Goal: Task Accomplishment & Management: Manage account settings

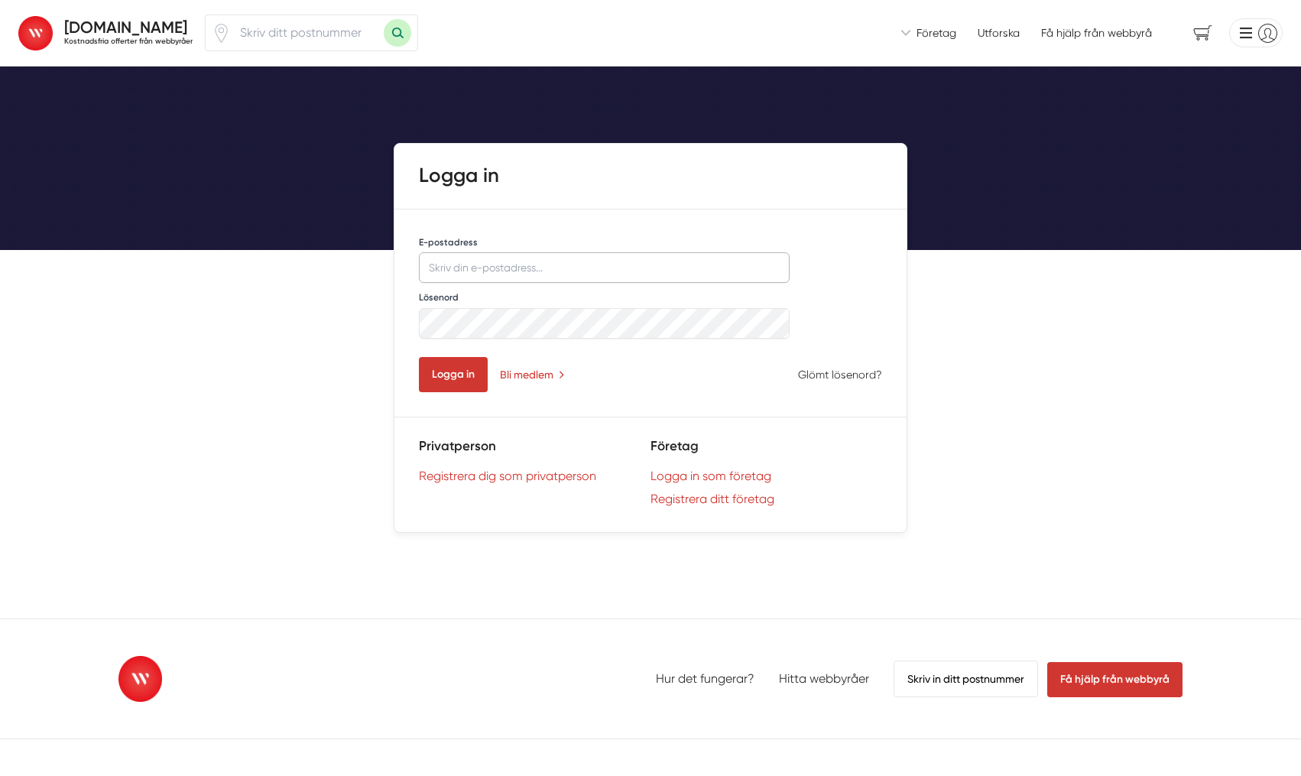
type input "info@eolos.se"
click at [455, 385] on button "Logga in" at bounding box center [453, 374] width 69 height 35
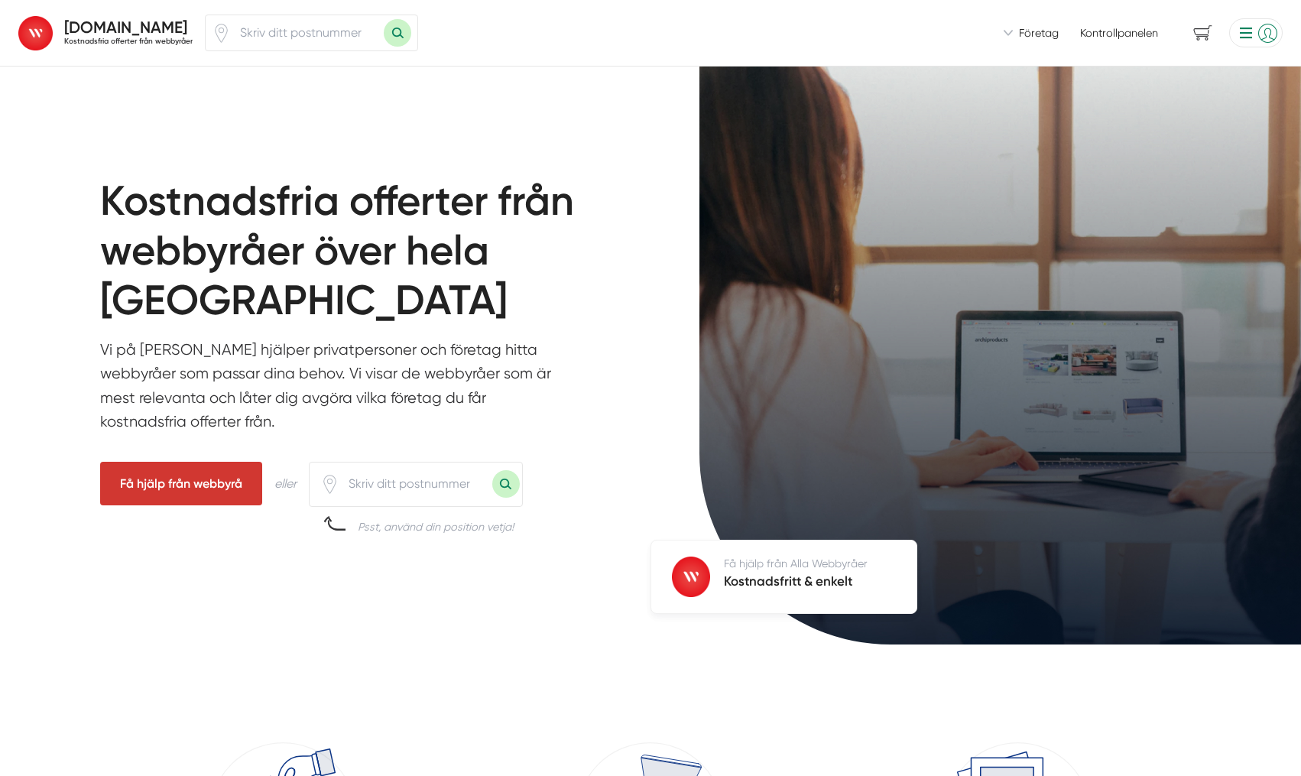
click at [1044, 34] on span "Företag" at bounding box center [1039, 32] width 40 height 15
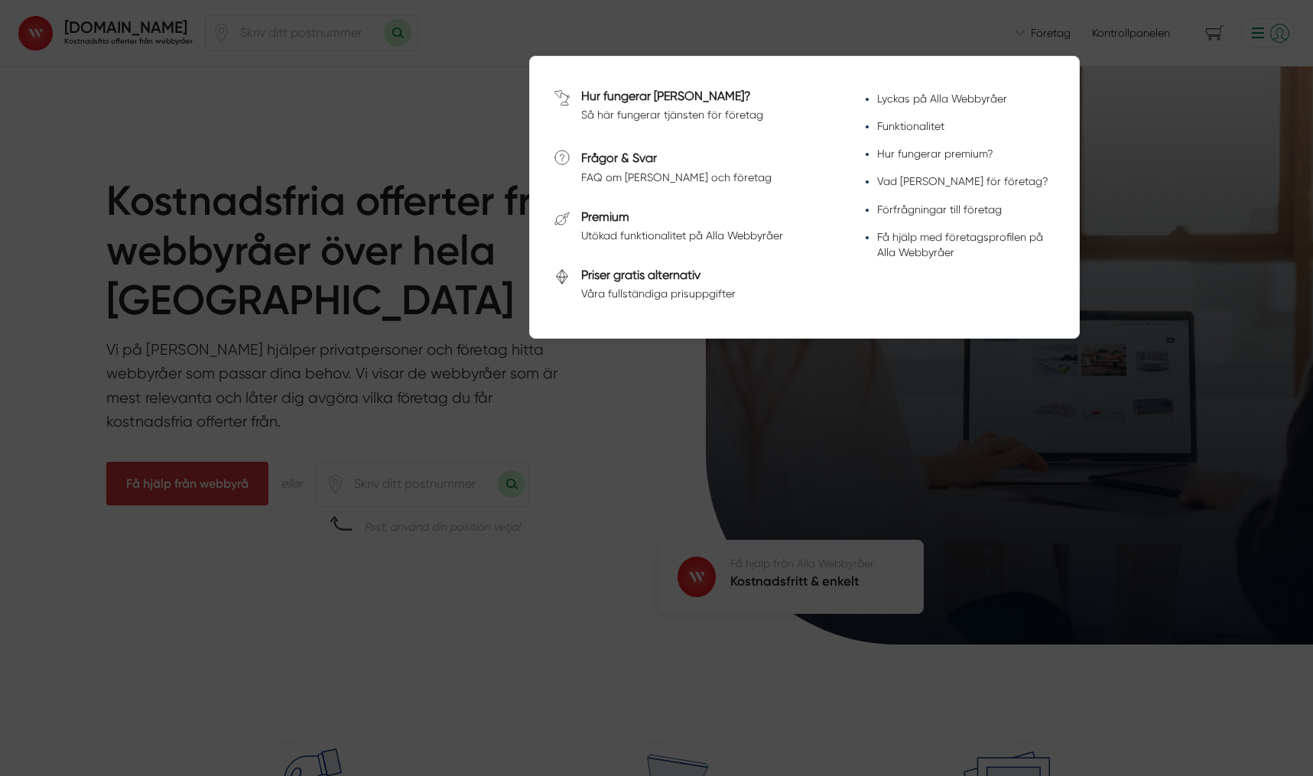
click at [1224, 203] on div at bounding box center [656, 388] width 1313 height 776
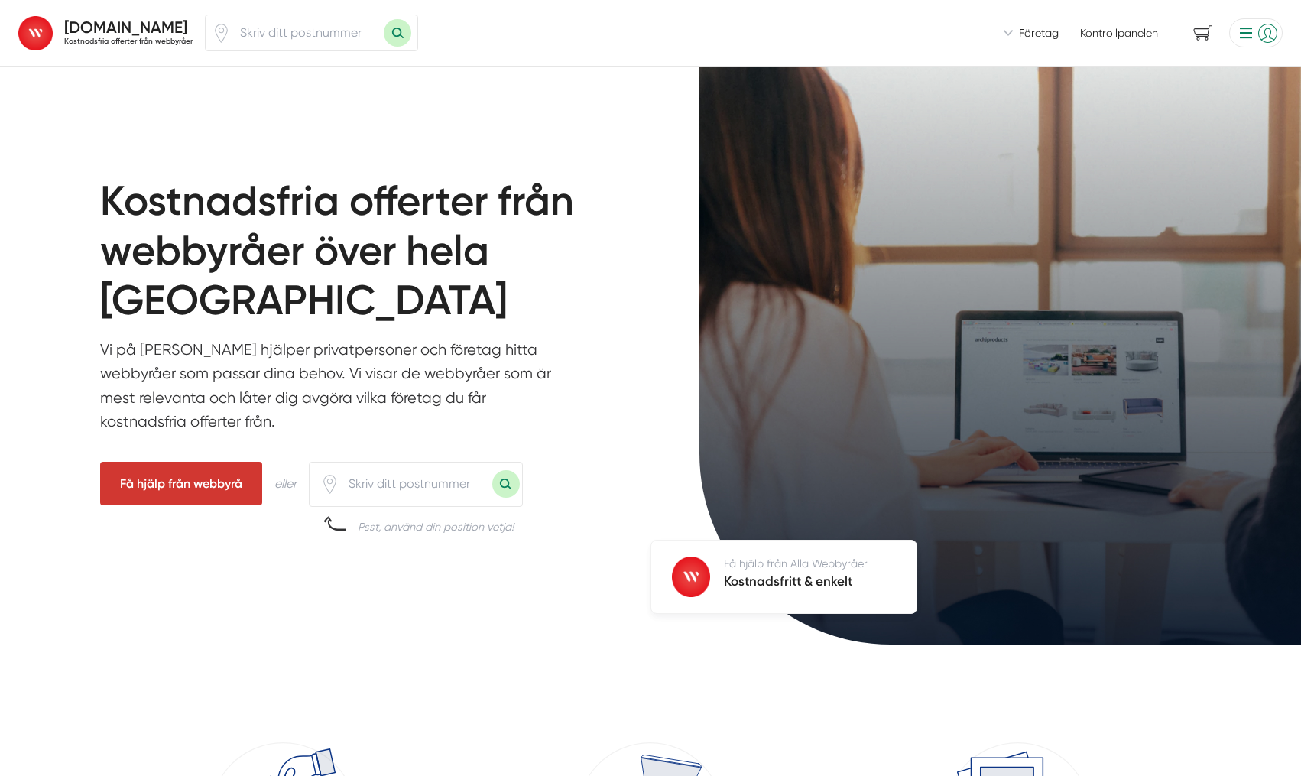
click at [1244, 37] on li at bounding box center [1253, 32] width 60 height 29
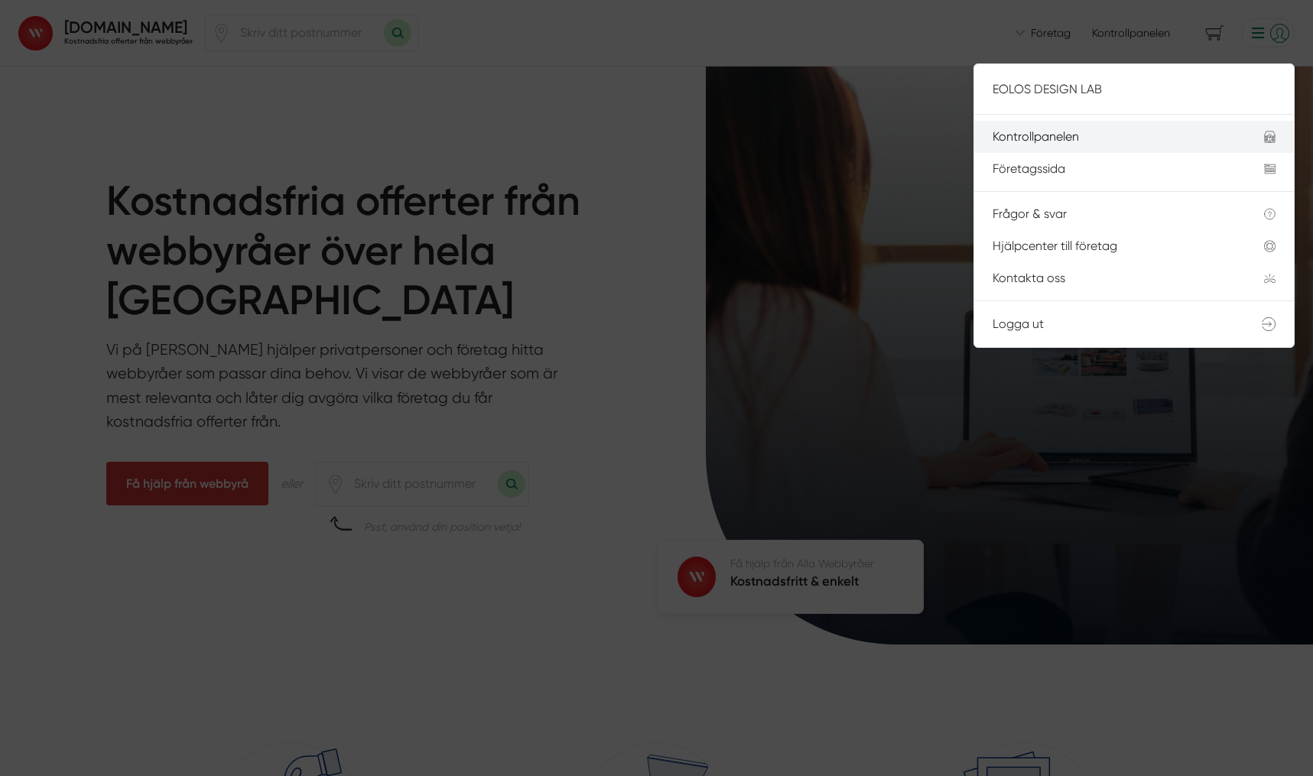
click at [1058, 137] on div "Kontrollpanelen" at bounding box center [1109, 137] width 235 height 14
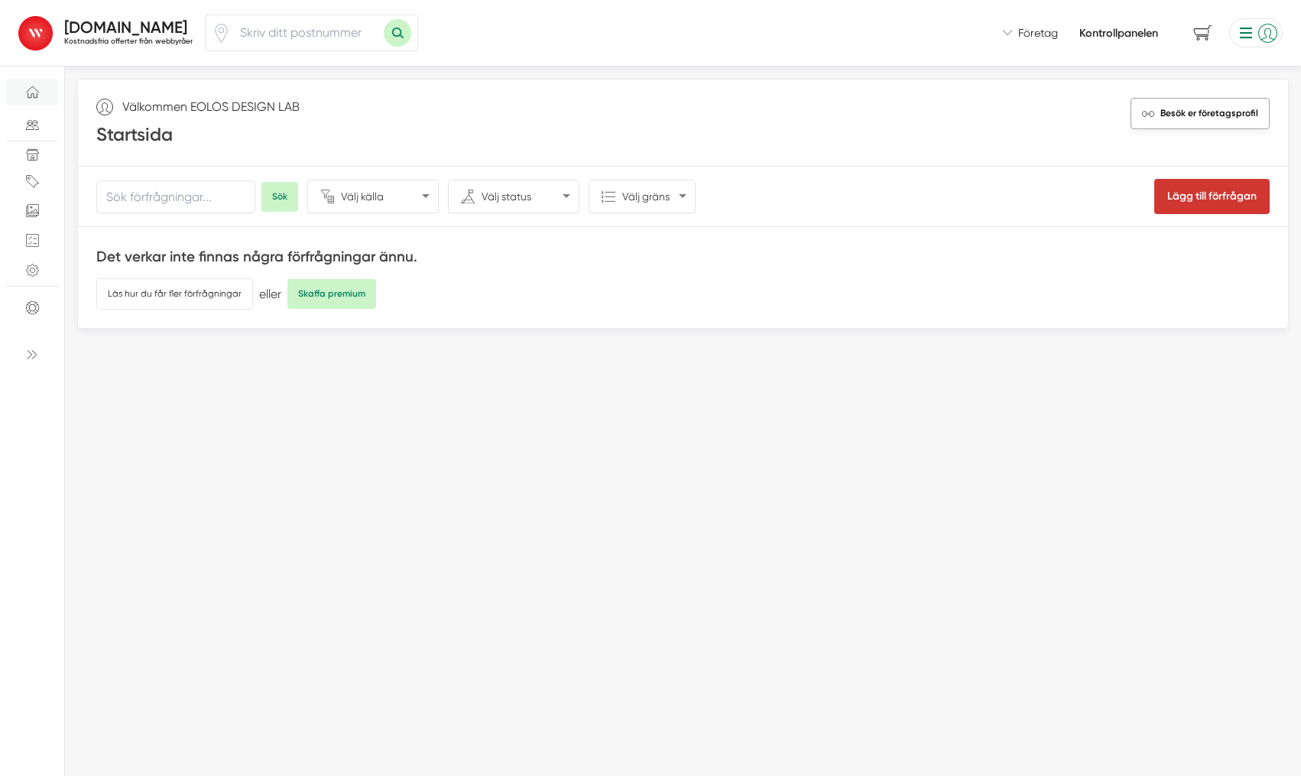
click at [1217, 110] on span "Besök er företagsprofil" at bounding box center [1210, 113] width 98 height 15
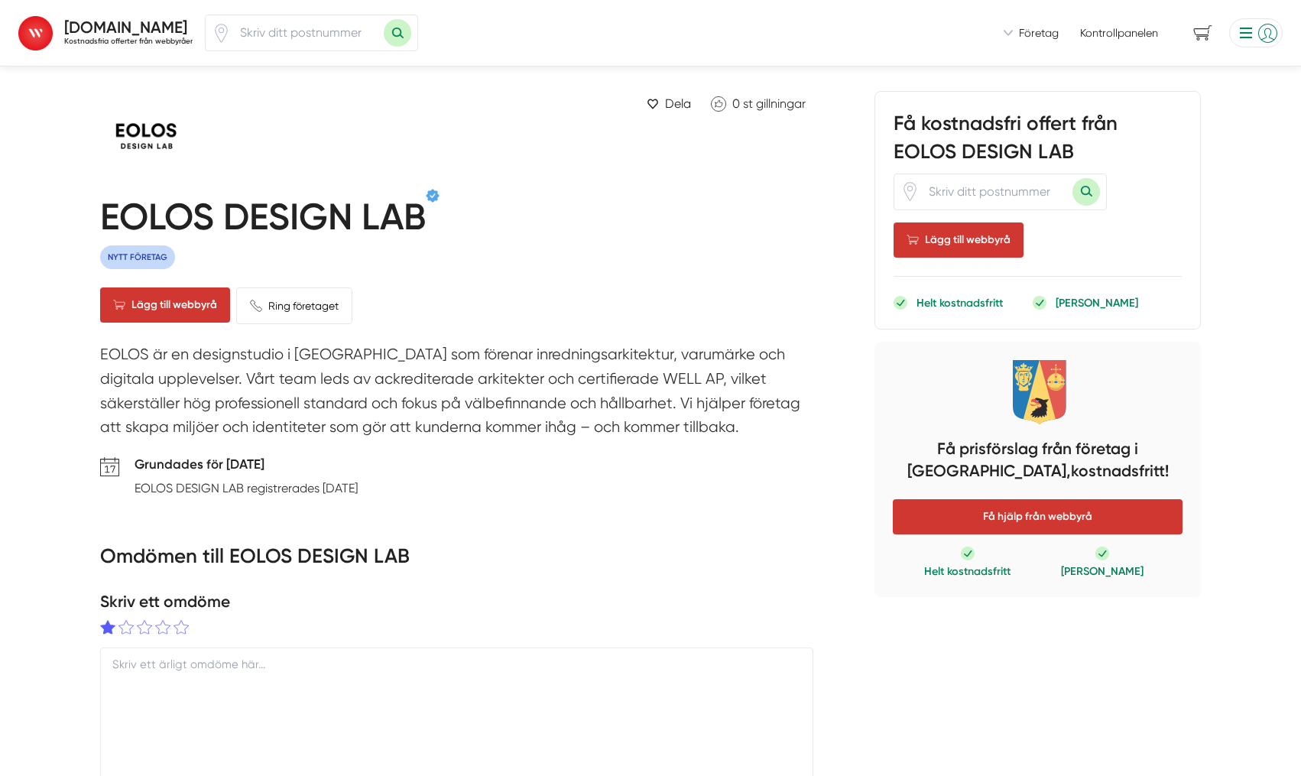
click at [1242, 32] on li at bounding box center [1253, 32] width 60 height 29
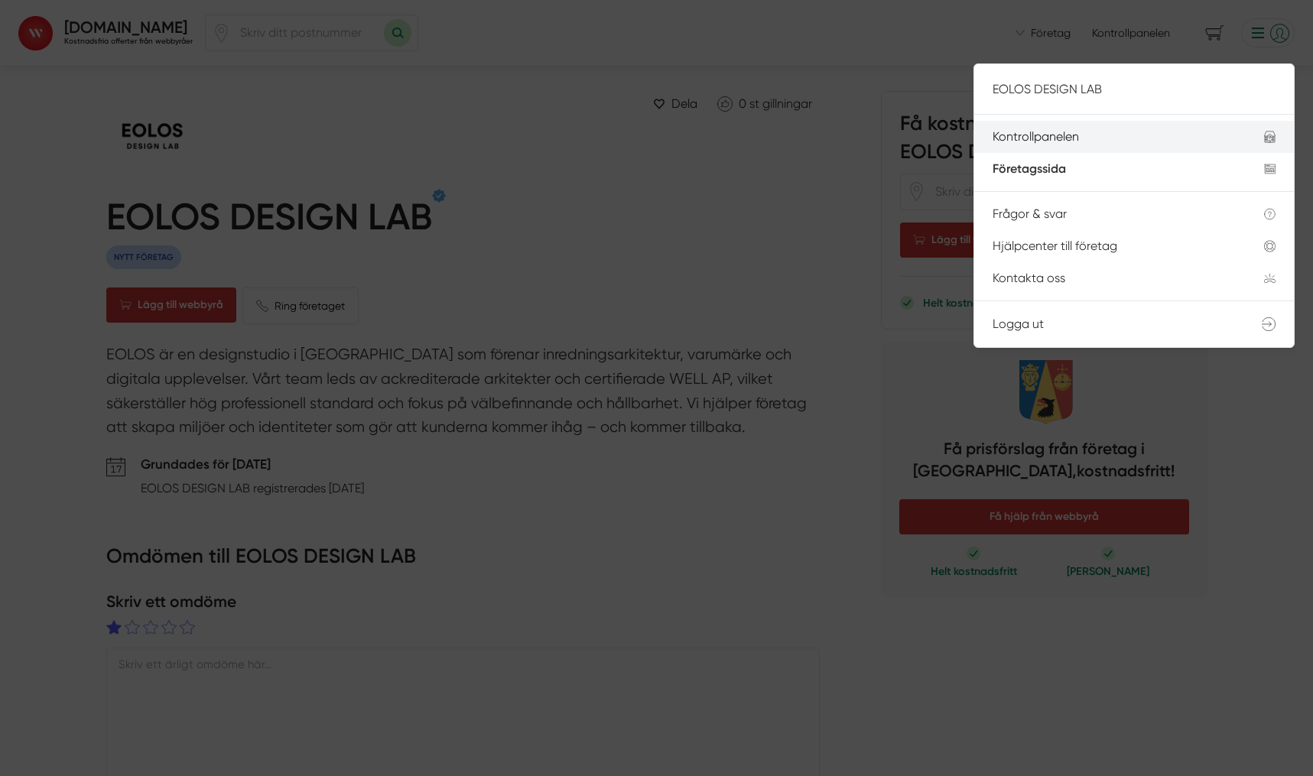
click at [1191, 132] on div "Kontrollpanelen" at bounding box center [1109, 137] width 235 height 14
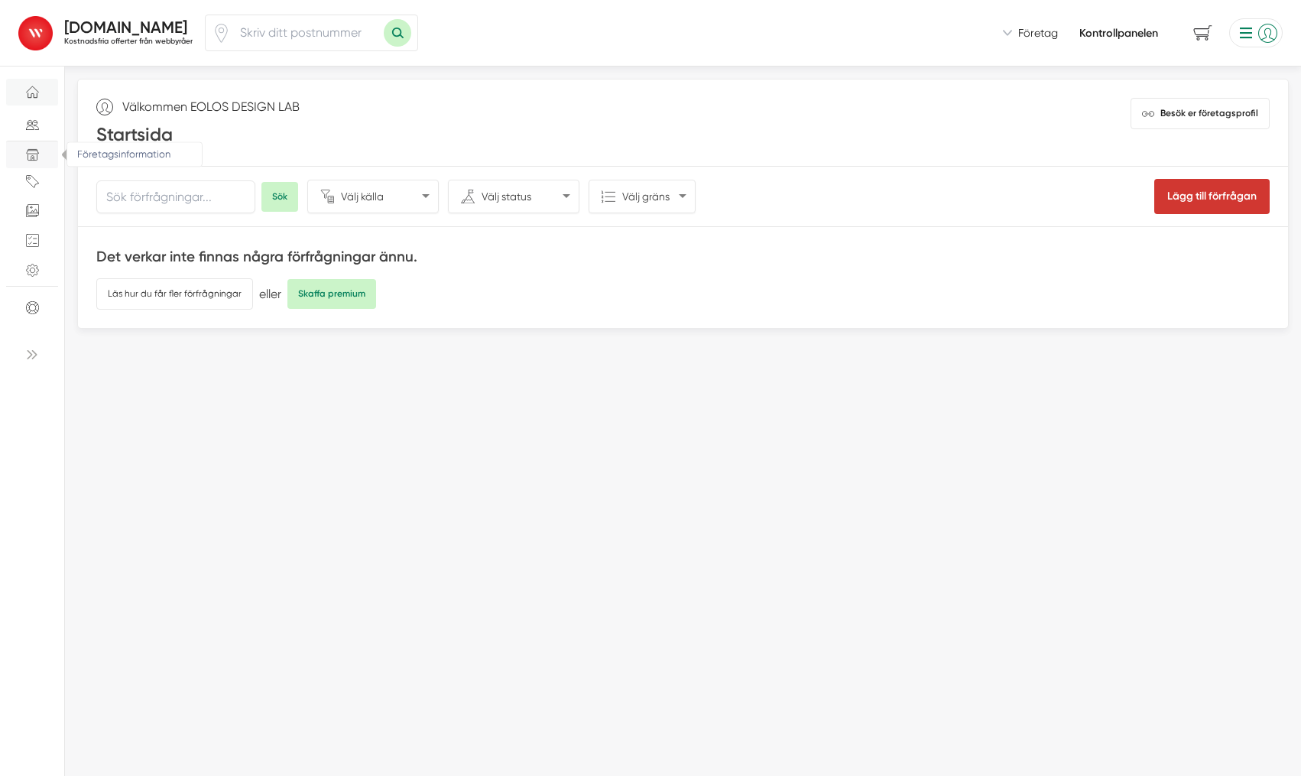
click at [31, 157] on icon "Företagsinformation" at bounding box center [32, 154] width 13 height 13
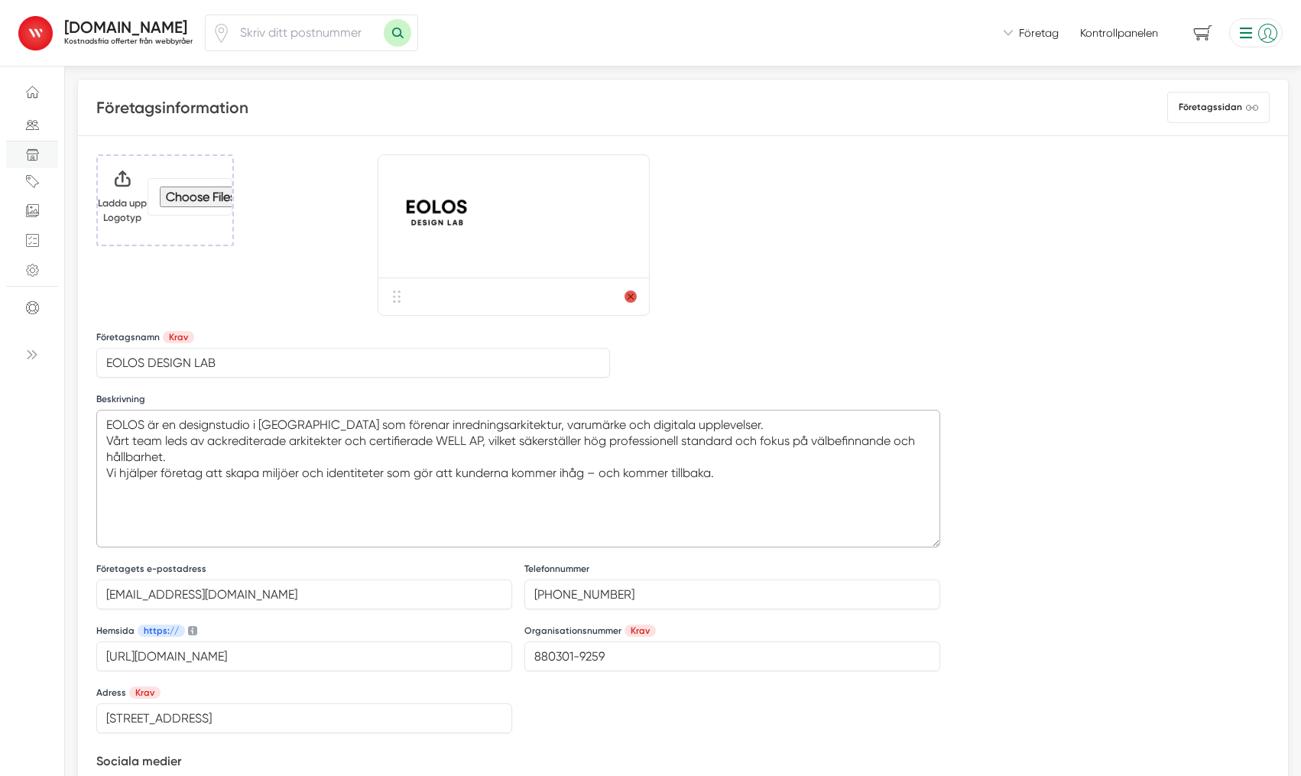
click at [431, 465] on textarea "EOLOS är en designstudio i Stockholm som förenar inredningsarkitektur, varumärk…" at bounding box center [518, 479] width 844 height 138
paste textarea "strategisk designstudio i Stockholm. Vi förenar inredningsarkitektur, varumärke…"
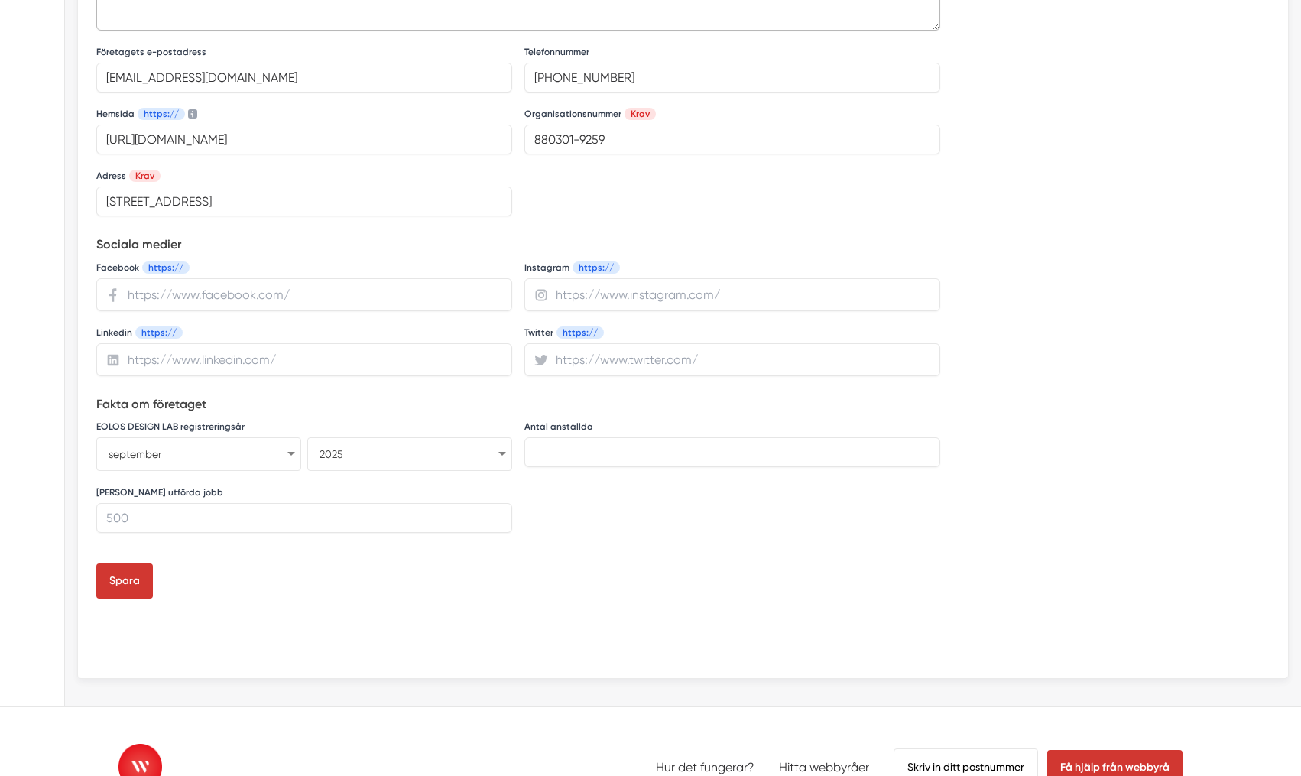
scroll to position [580, 0]
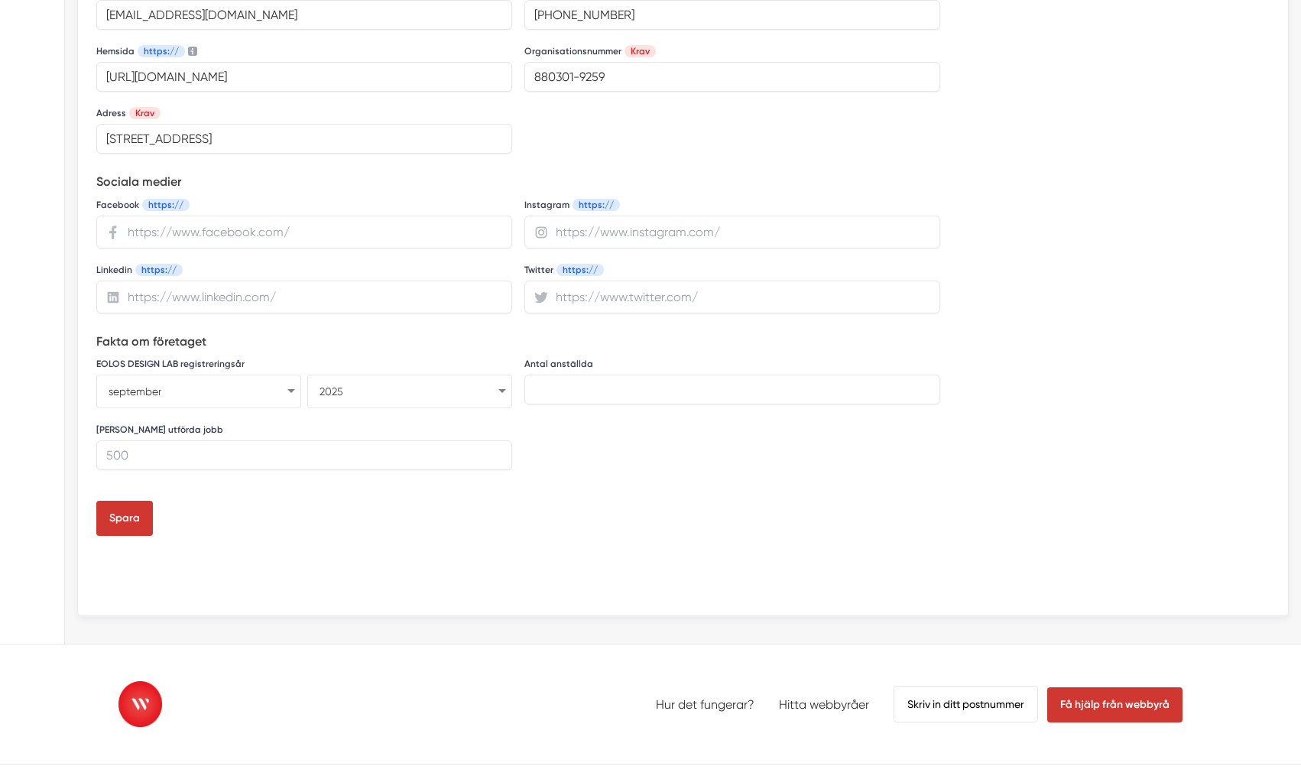
type textarea "EOLOS är en strategisk designstudio i Stockholm. Vi förenar inredningsarkitektu…"
select select "6"
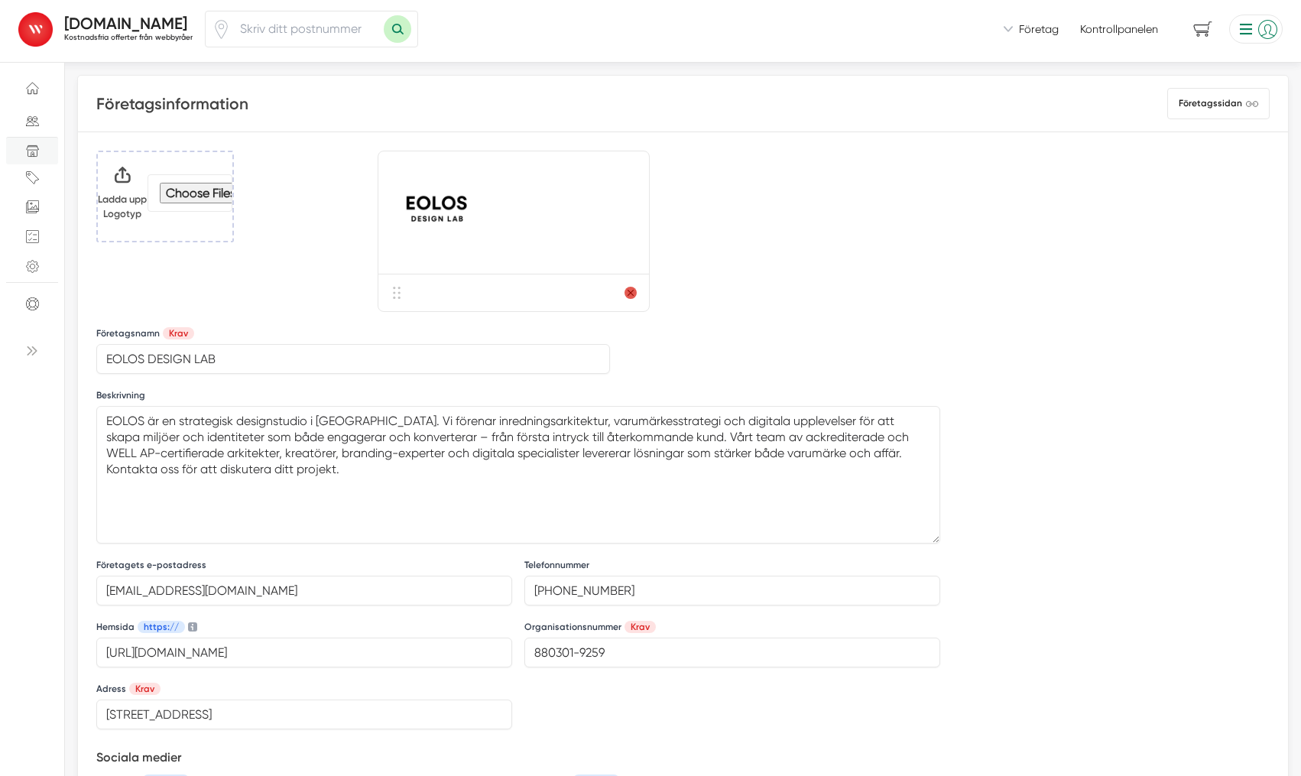
scroll to position [595, 0]
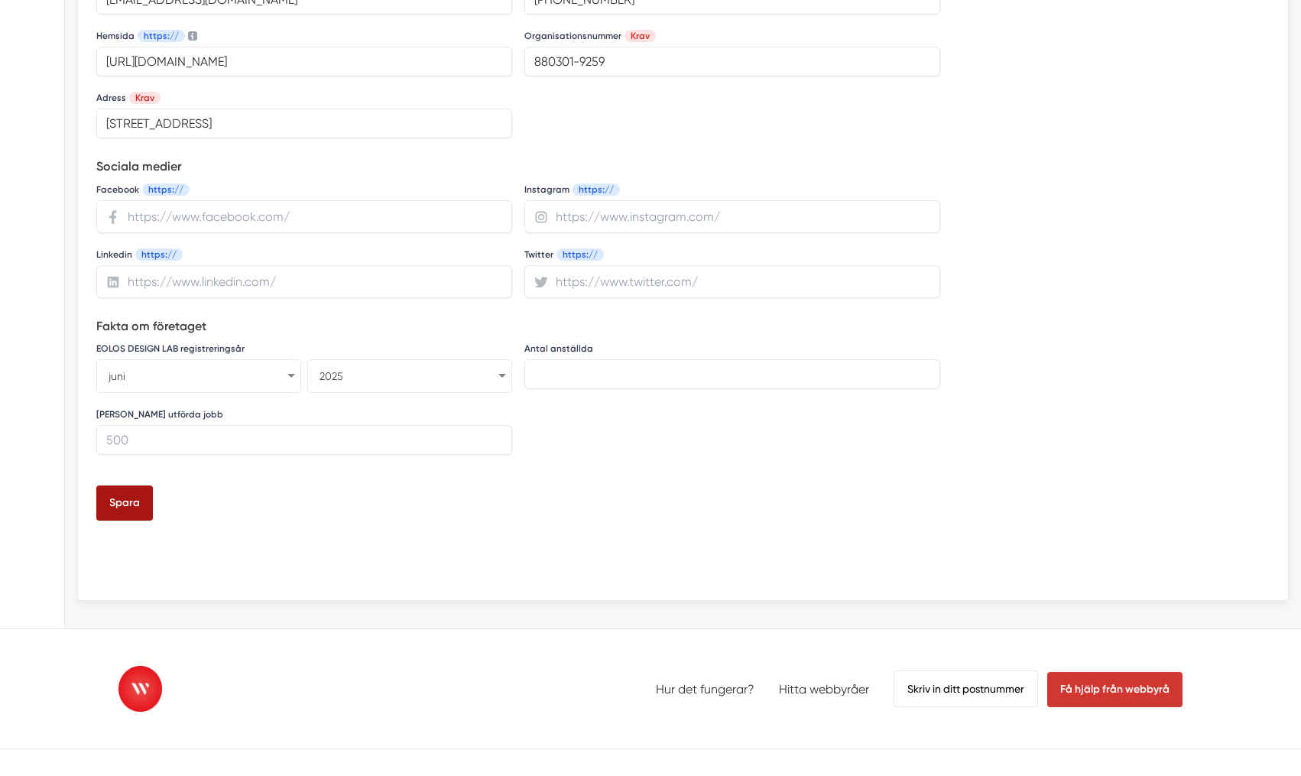
click at [115, 503] on button "Spara" at bounding box center [124, 502] width 57 height 35
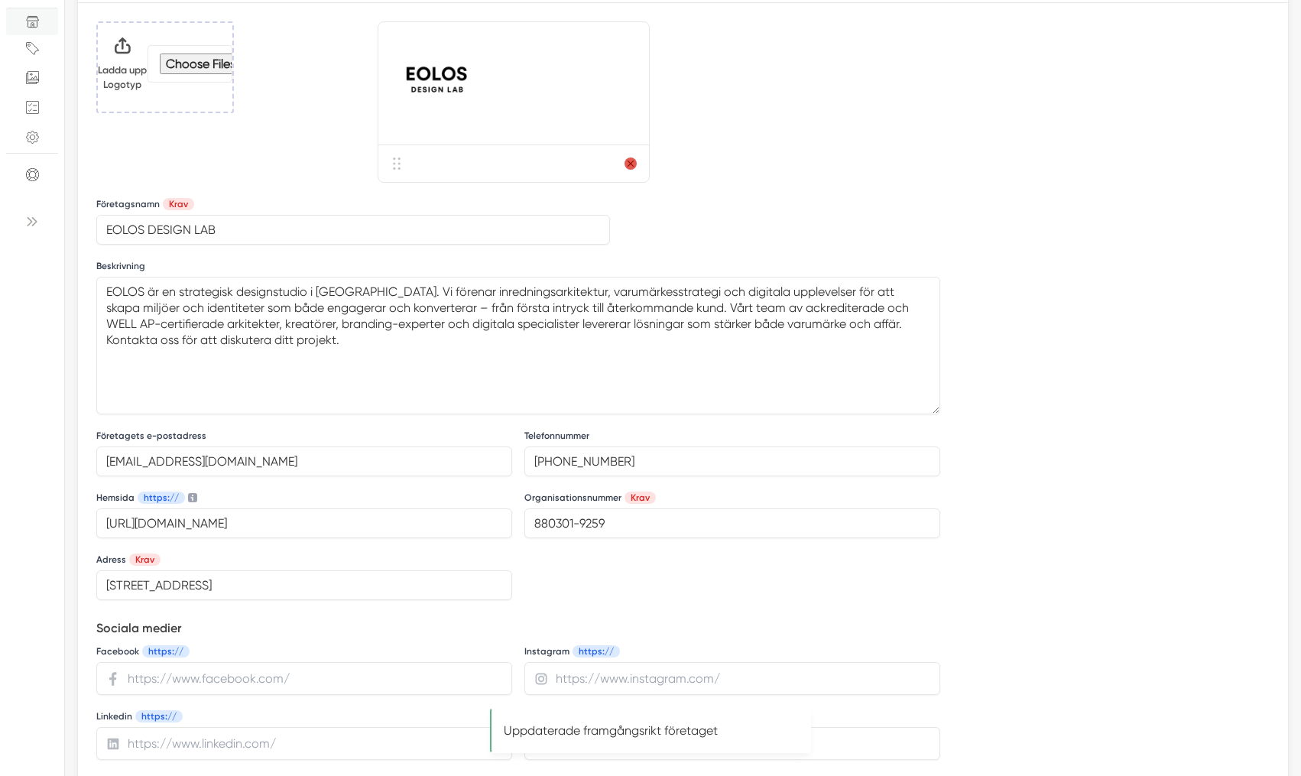
scroll to position [0, 0]
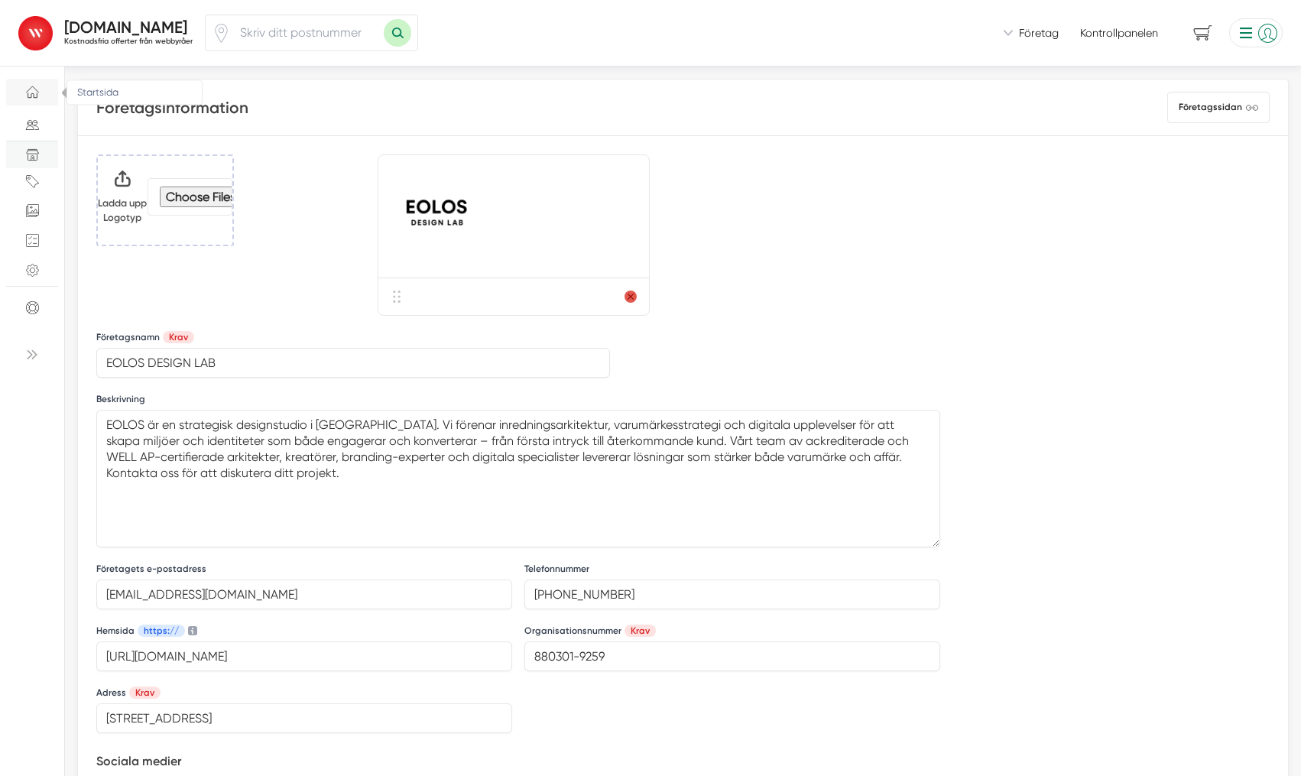
click at [32, 91] on icon "Startsida" at bounding box center [32, 92] width 13 height 13
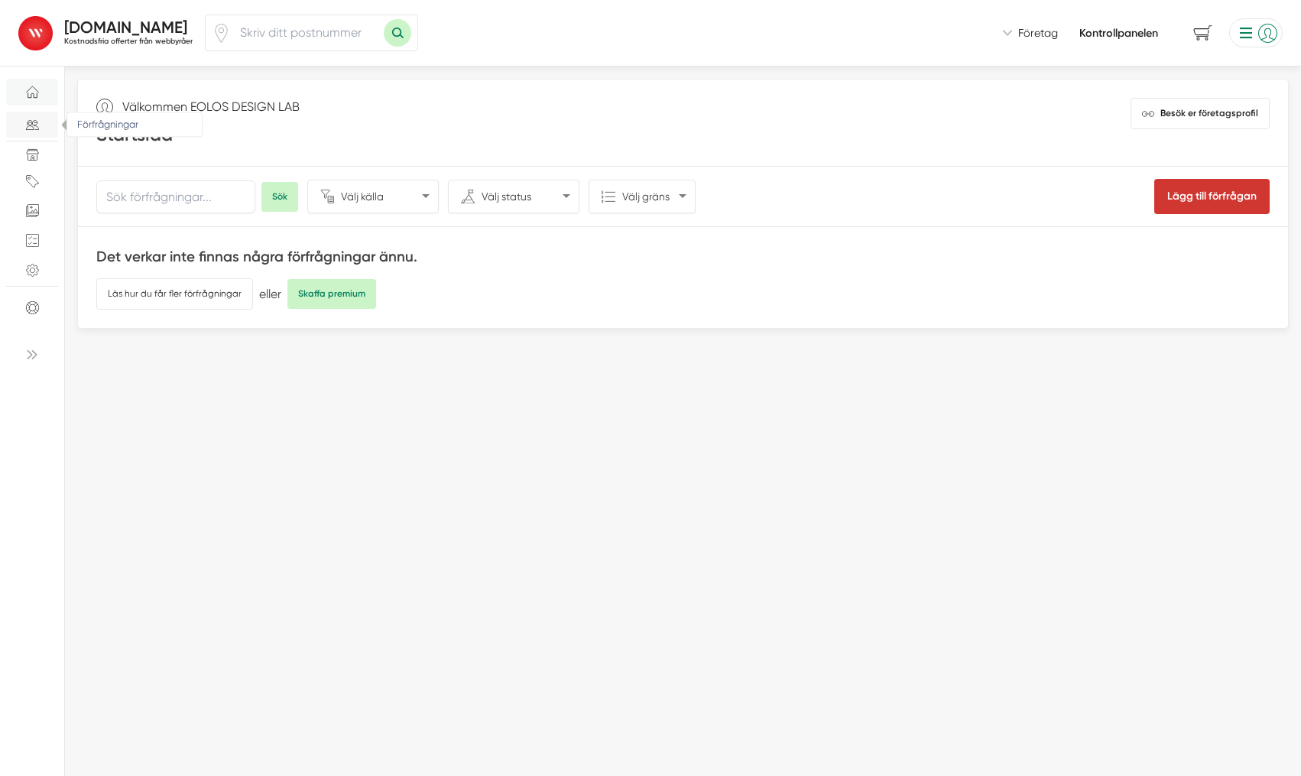
click at [31, 130] on icon "Förfrågningar" at bounding box center [32, 125] width 13 height 13
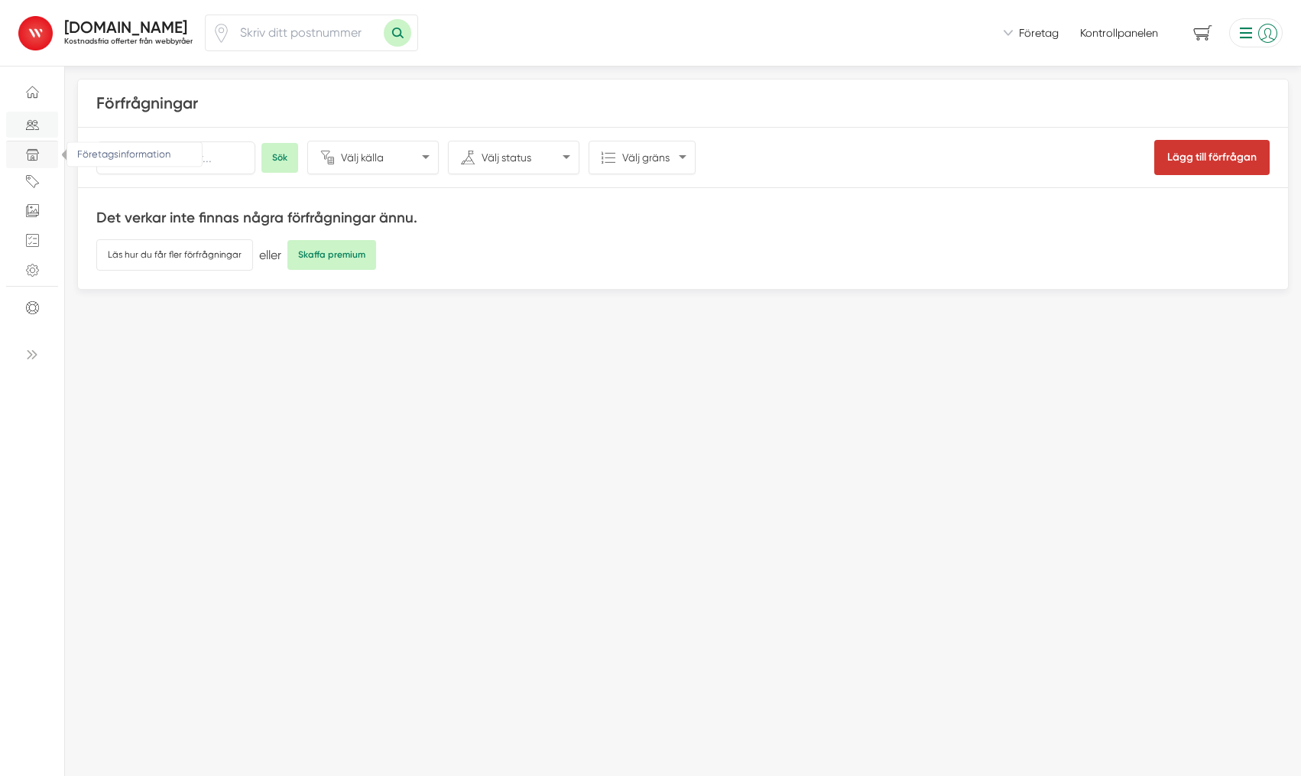
click at [34, 157] on icon "Företagsinformation" at bounding box center [32, 157] width 9 height 5
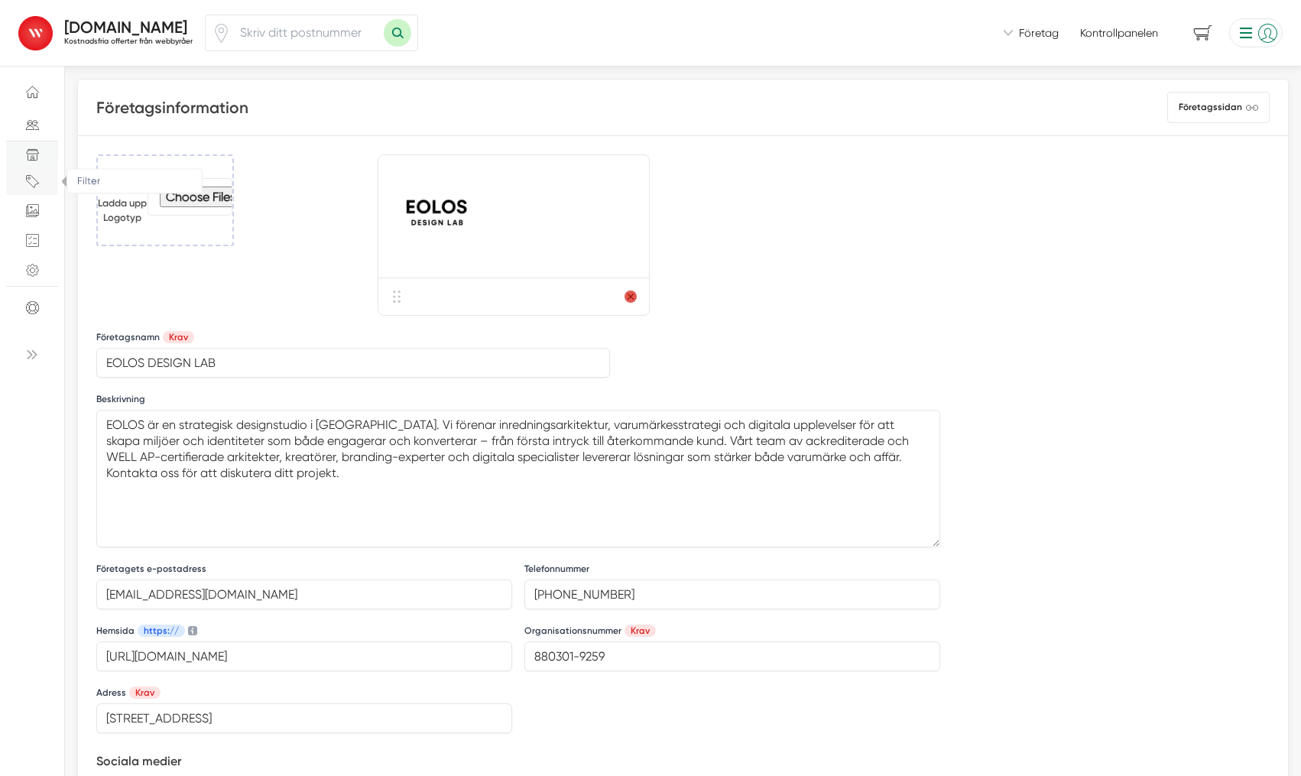
click at [37, 183] on icon "Filter" at bounding box center [32, 181] width 13 height 13
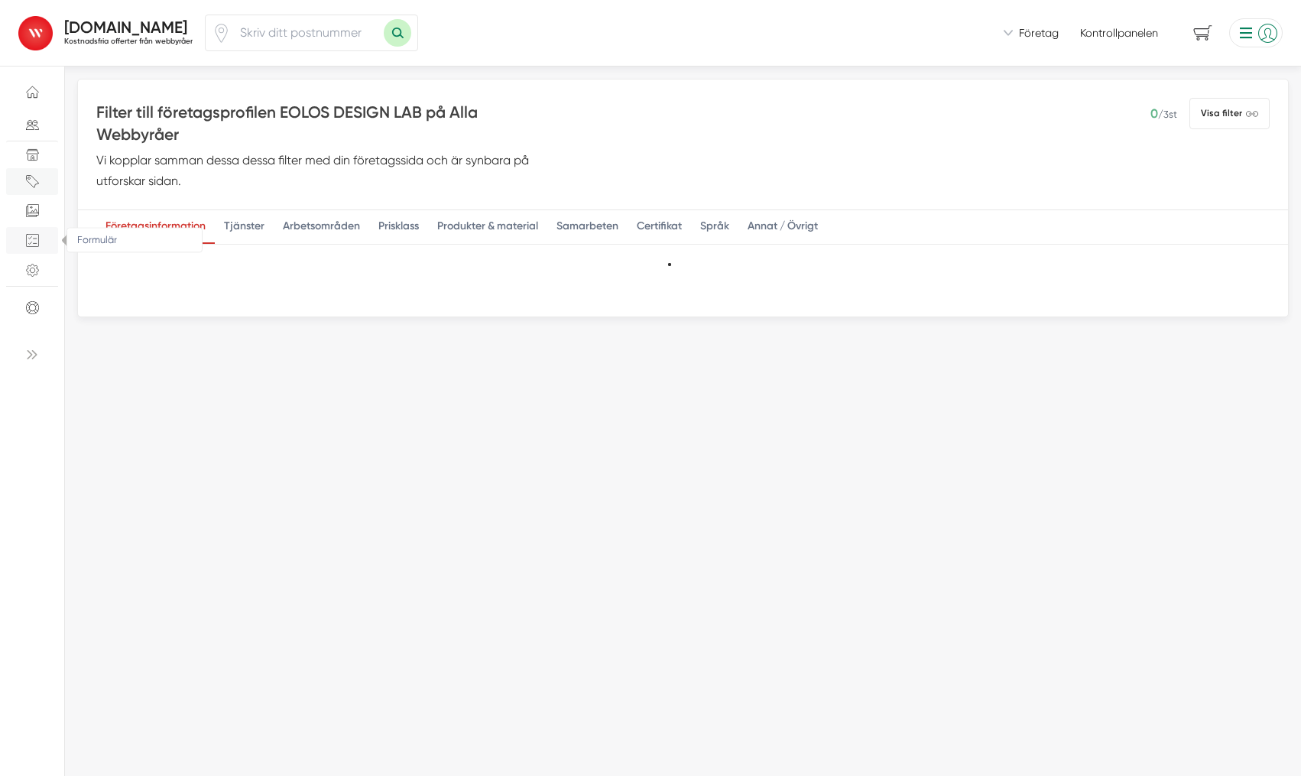
click at [37, 244] on icon "checklist" at bounding box center [32, 240] width 13 height 13
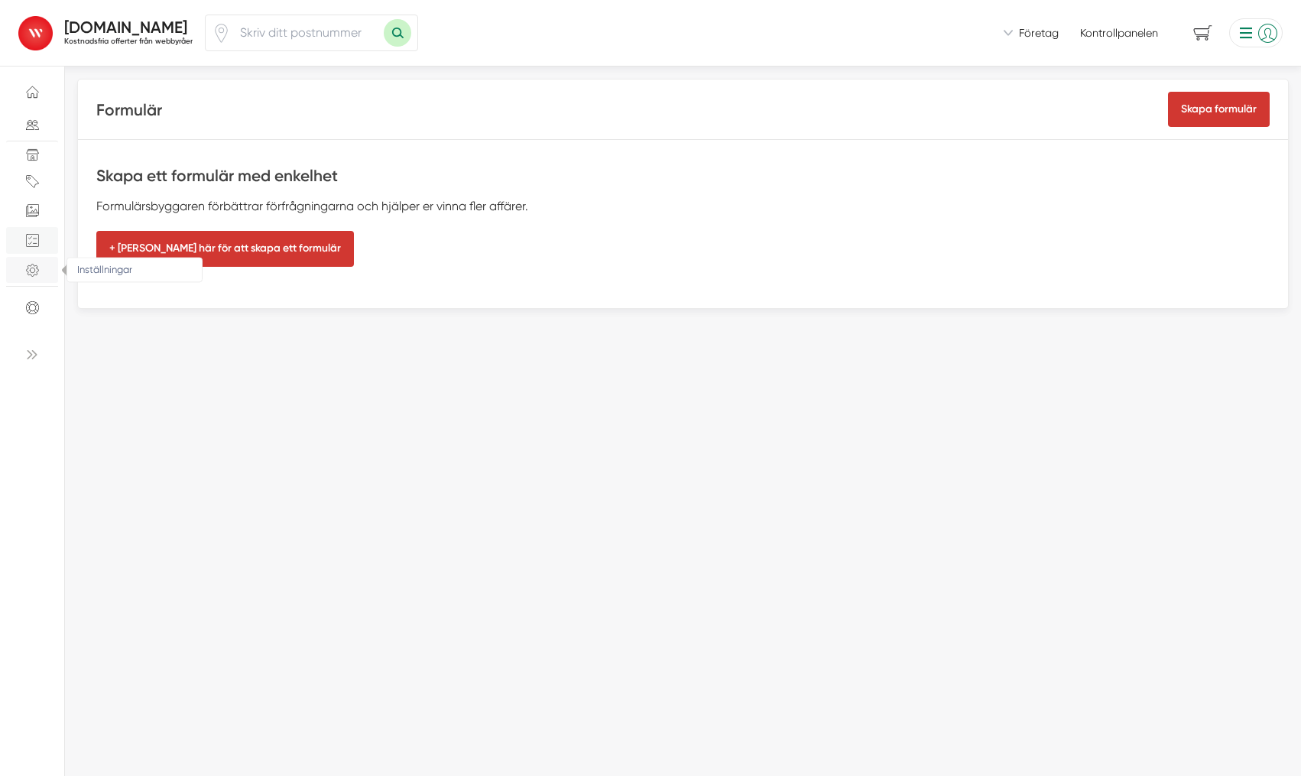
click at [31, 268] on icon "Inställningar" at bounding box center [32, 270] width 5 height 5
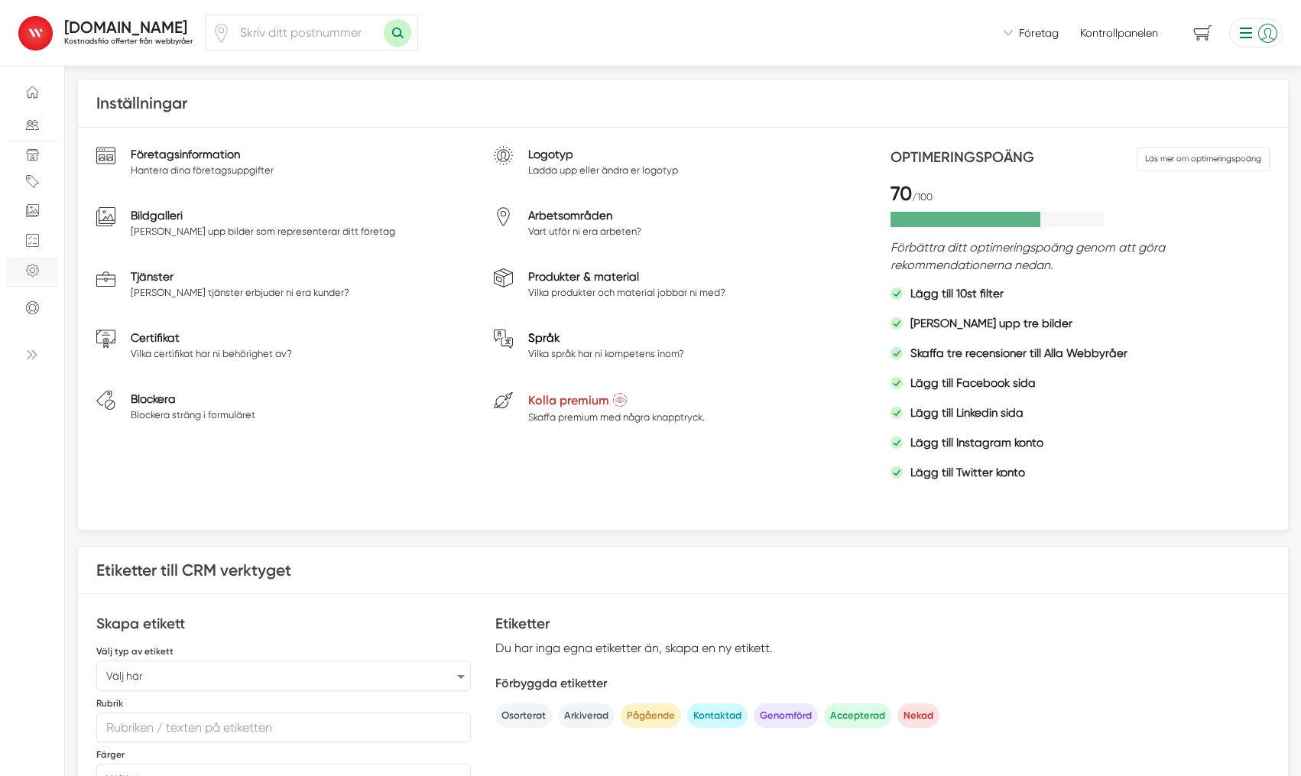
click at [534, 341] on link "Språk" at bounding box center [606, 338] width 156 height 17
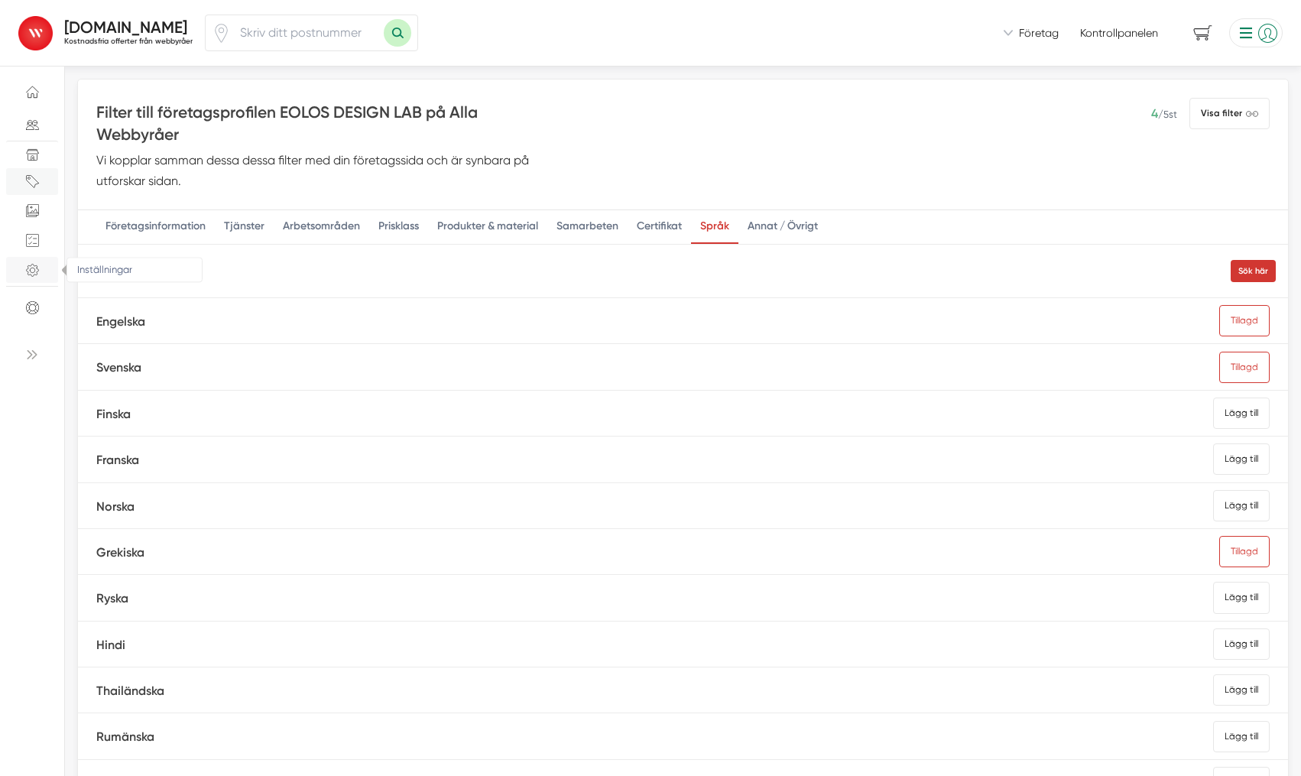
click at [32, 271] on icon "Inställningar" at bounding box center [32, 270] width 13 height 13
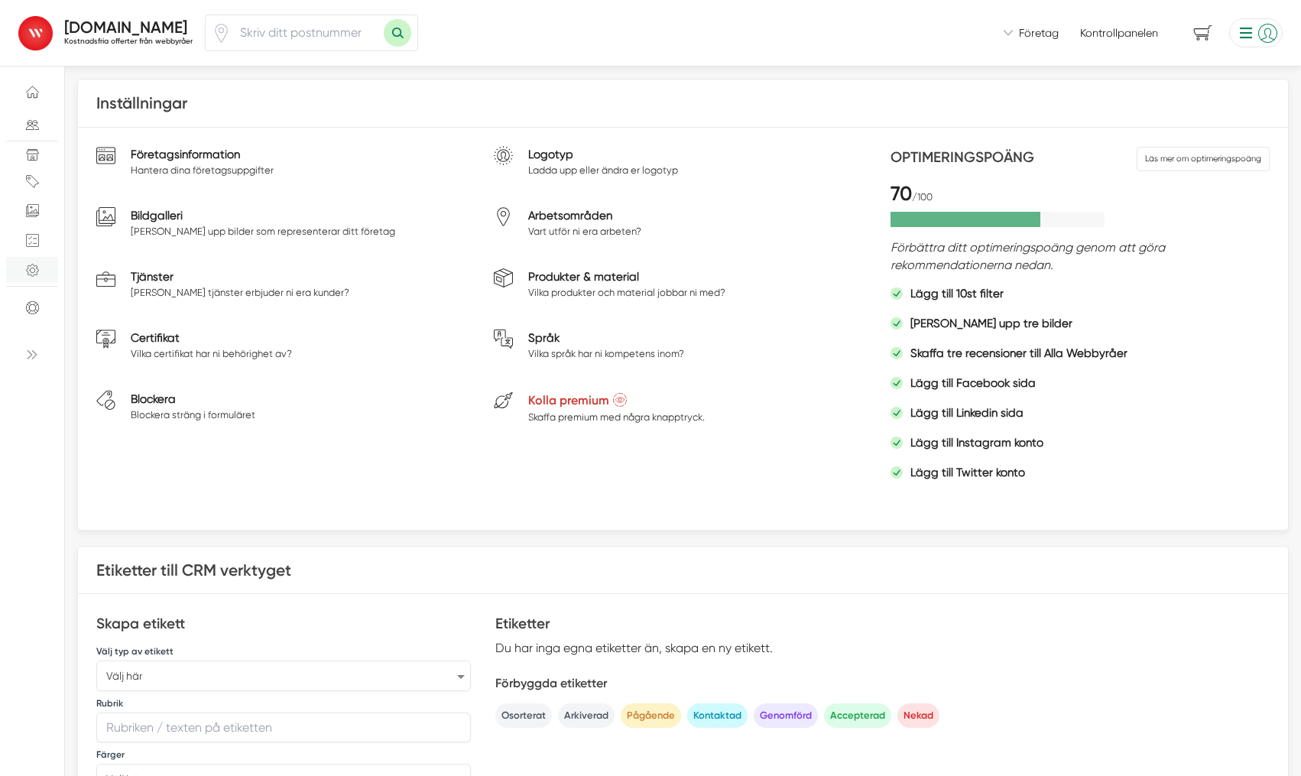
click at [170, 164] on p "Hantera dina företagsuppgifter" at bounding box center [202, 170] width 143 height 15
click at [114, 161] on icon ".a{fill:none;stroke-linecap:round;stroke-linejoin:round;} browser-page-media" at bounding box center [105, 155] width 19 height 19
click at [168, 150] on link "Företagsinformation" at bounding box center [202, 154] width 143 height 17
